Goal: Find specific page/section: Find specific page/section

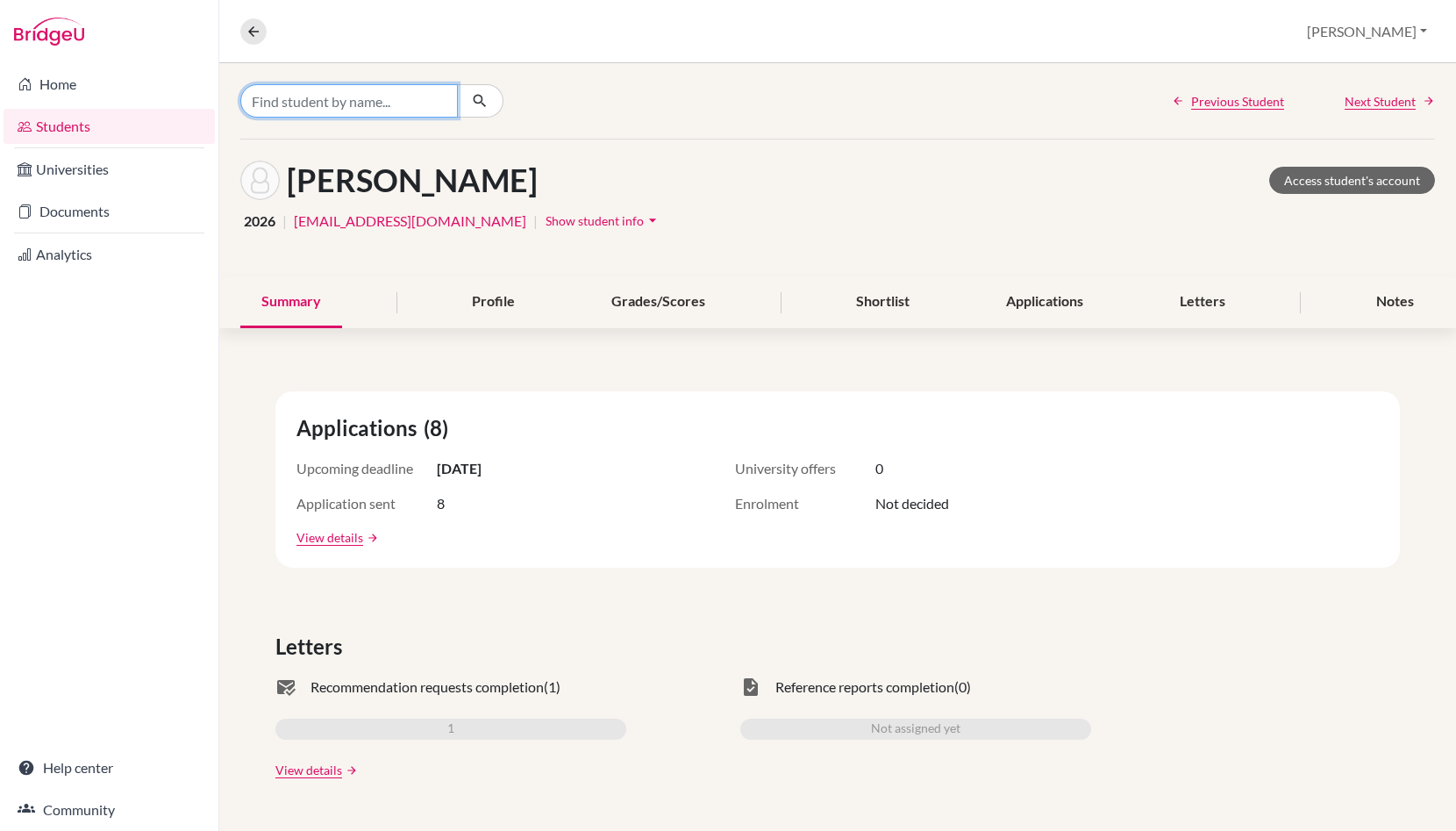
click at [314, 109] on input "Find student by name..." at bounding box center [349, 100] width 217 height 33
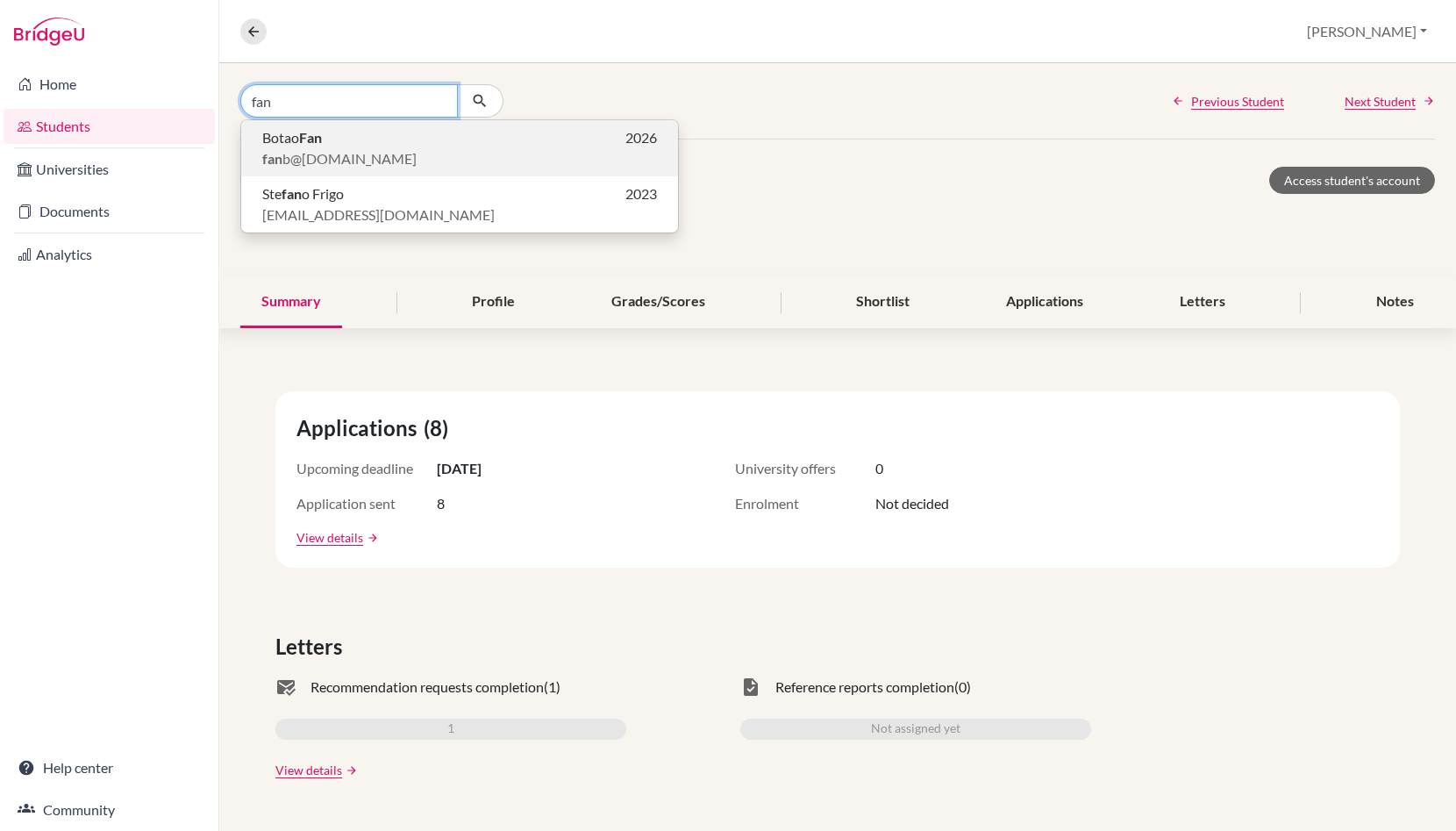
type input "fan"
click at [352, 149] on span "fan b@[DOMAIN_NAME]" at bounding box center [339, 159] width 154 height 21
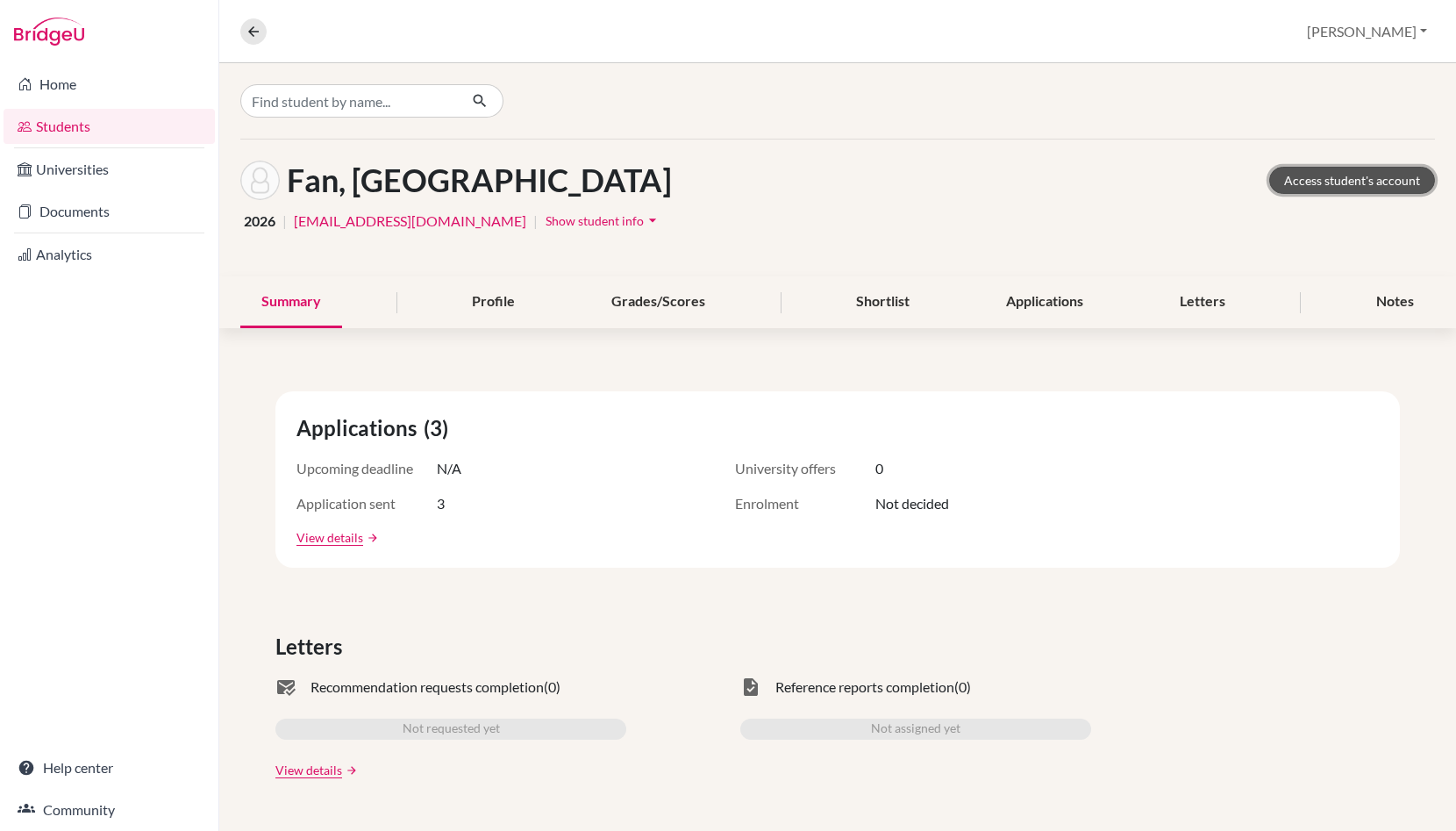
click at [1312, 183] on link "Access student's account" at bounding box center [1352, 180] width 166 height 27
